Goal: Contribute content: Add original content to the website for others to see

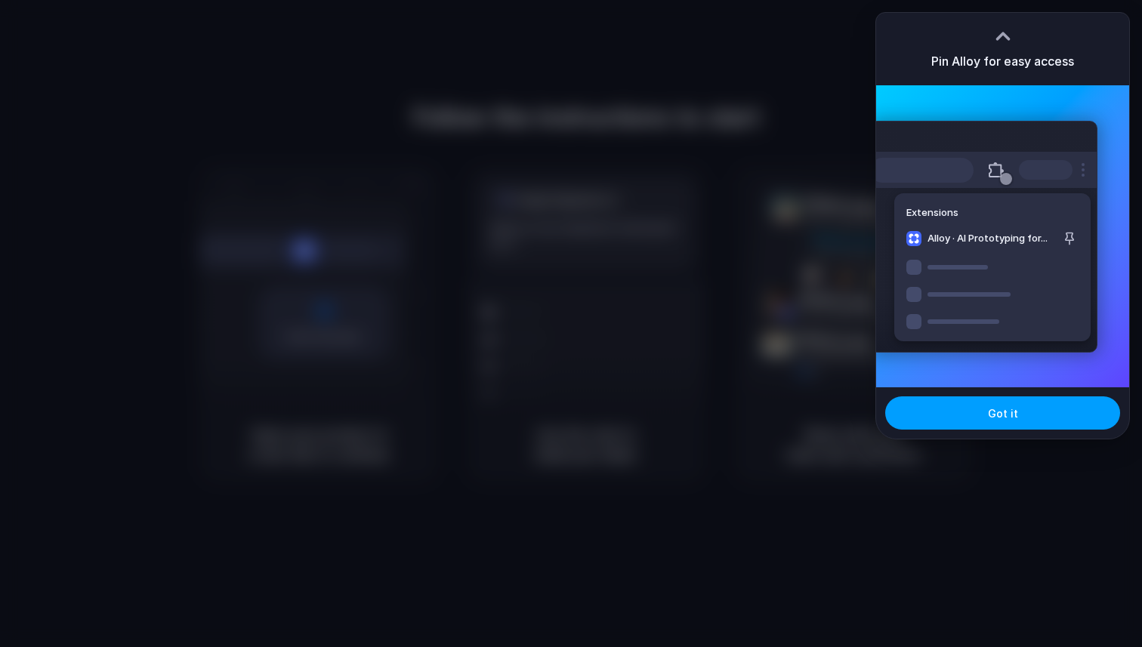
click at [981, 417] on button "Got it" at bounding box center [1002, 412] width 235 height 33
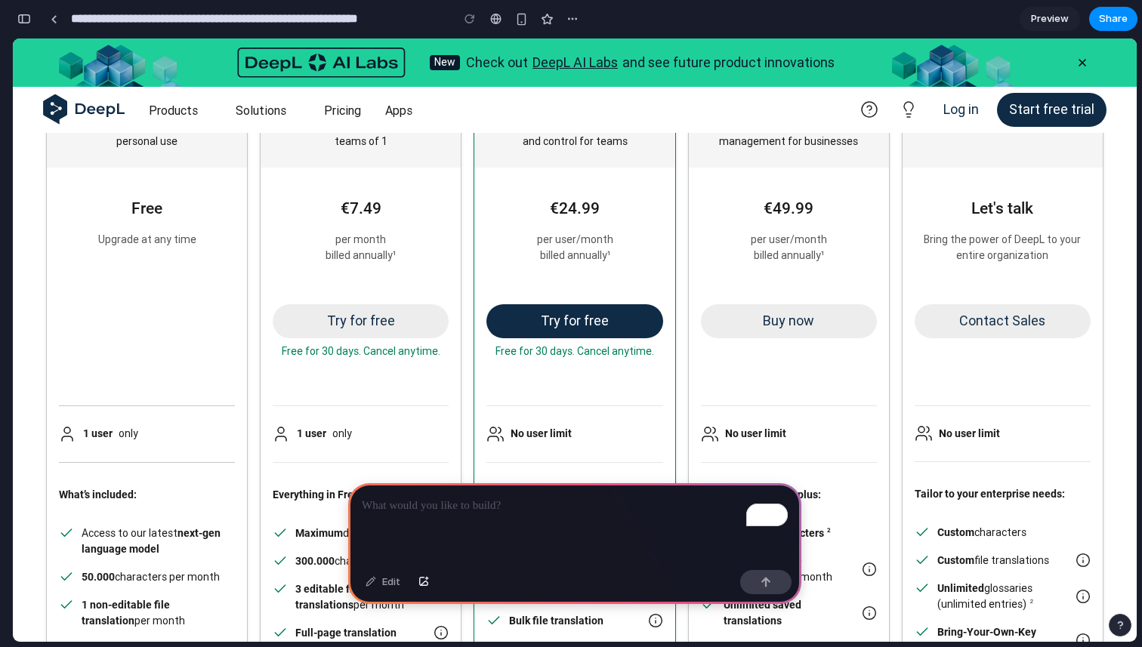
scroll to position [796, 0]
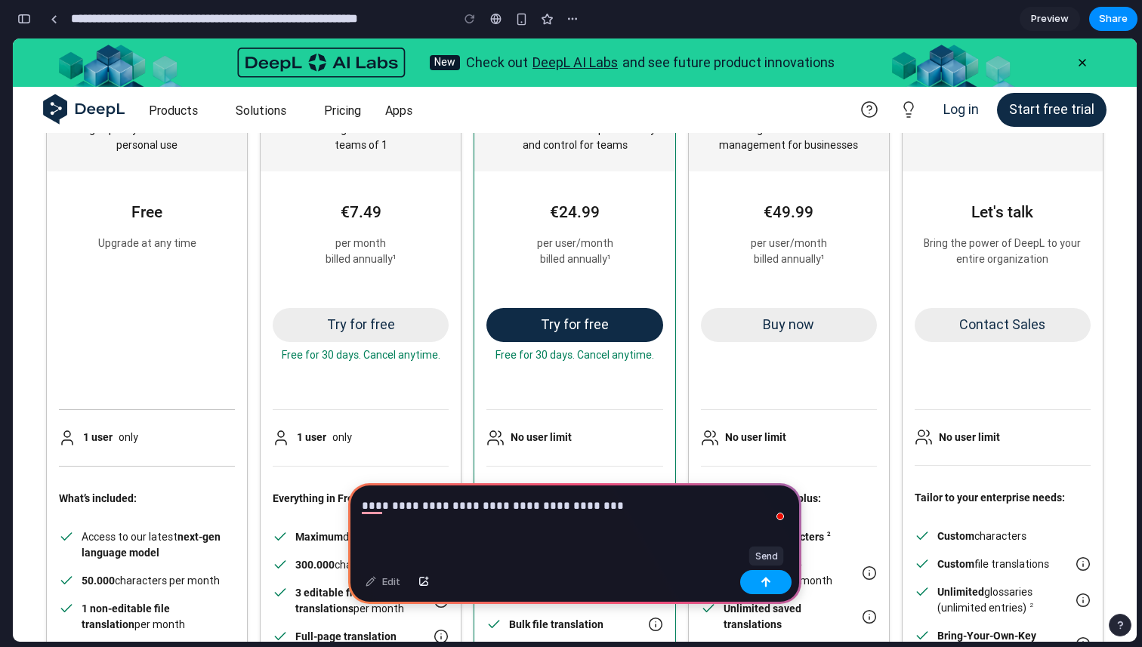
click at [762, 583] on div "button" at bounding box center [765, 582] width 11 height 11
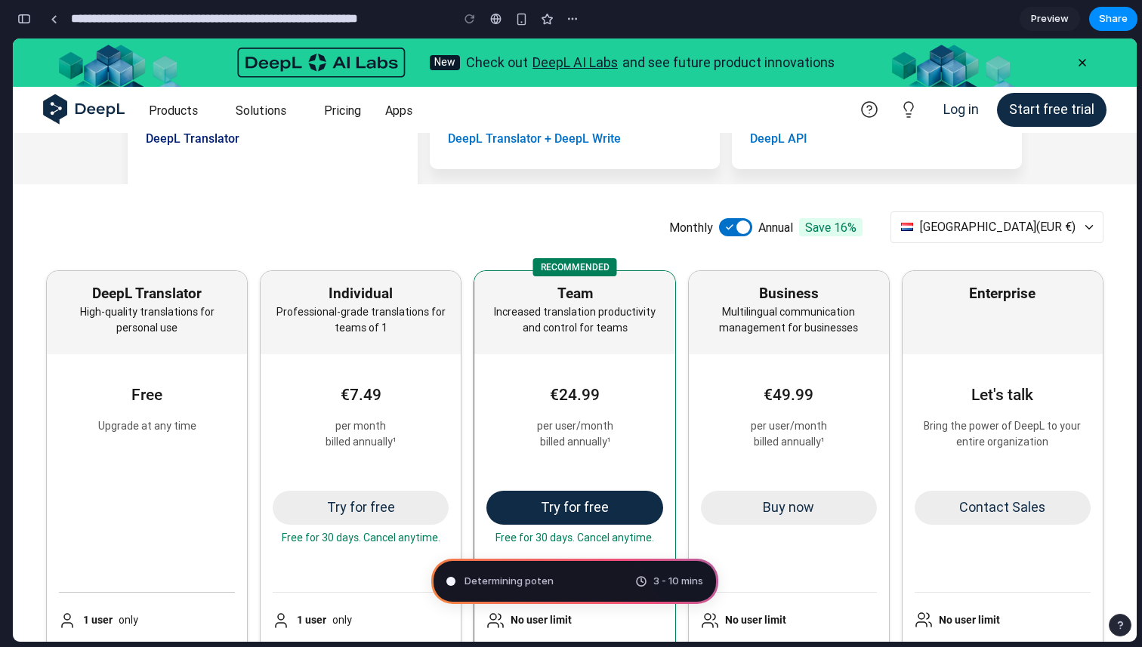
scroll to position [612, 0]
type input "**********"
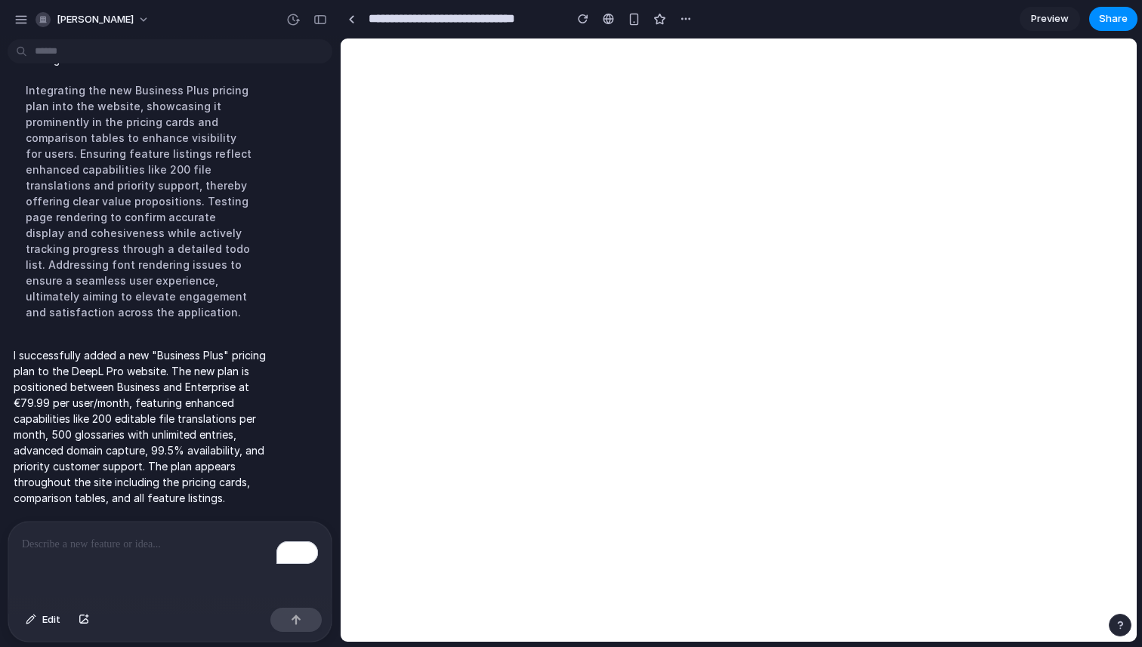
scroll to position [123, 0]
